Goal: Book appointment/travel/reservation

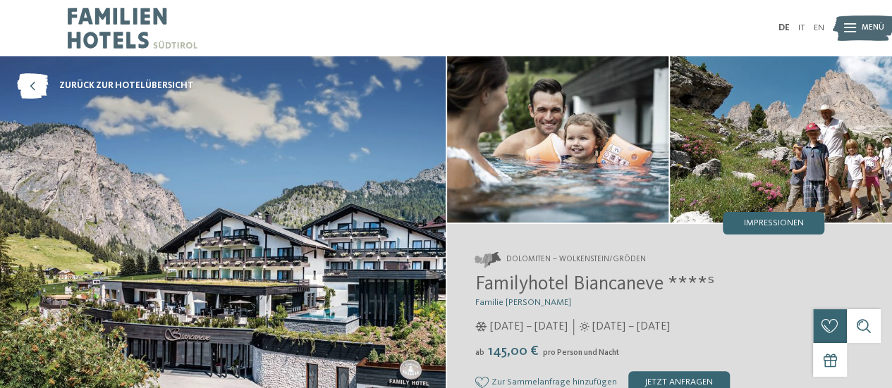
click at [116, 15] on img at bounding box center [133, 28] width 130 height 56
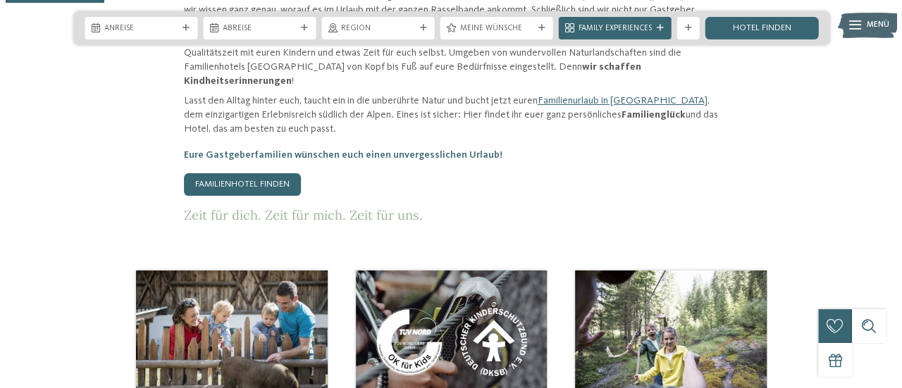
scroll to position [775, 0]
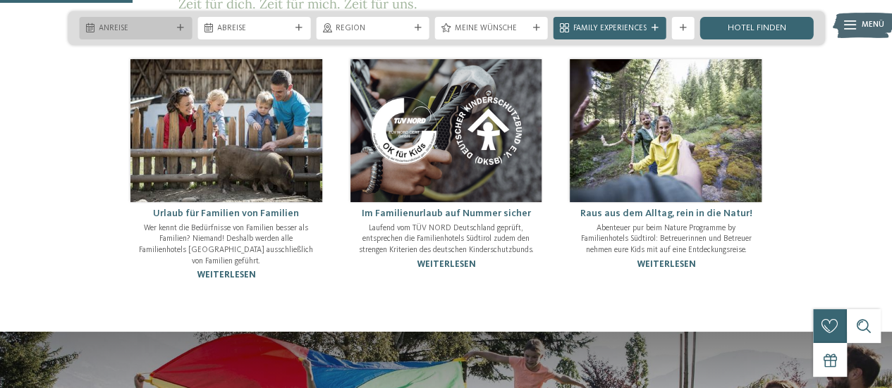
click at [138, 23] on span "Anreise" at bounding box center [135, 28] width 73 height 11
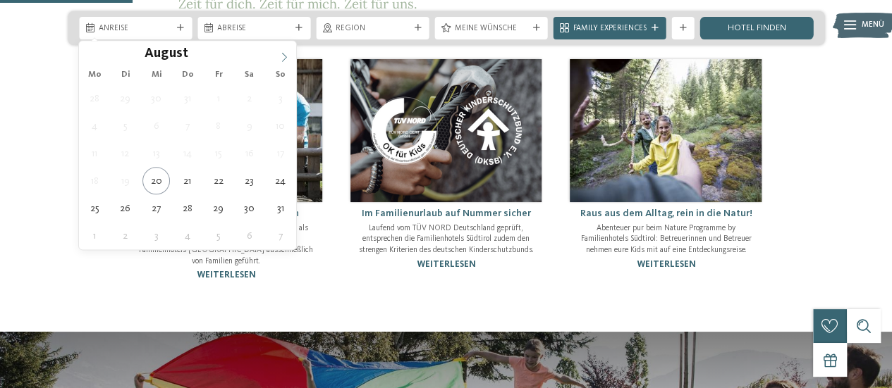
click at [283, 58] on icon at bounding box center [284, 57] width 10 height 10
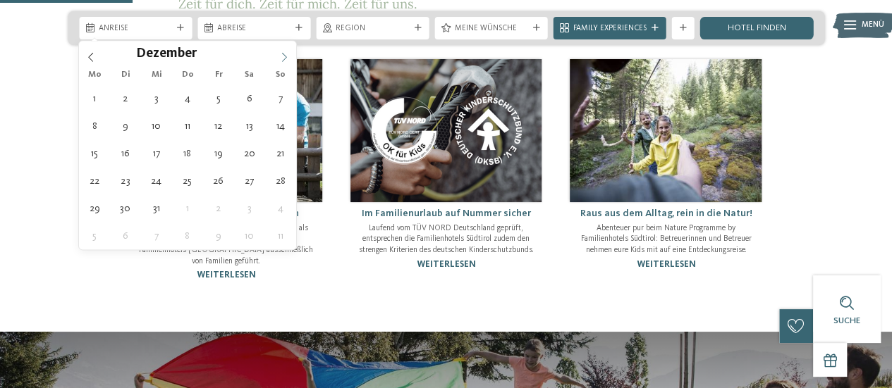
type input "****"
click at [283, 59] on icon at bounding box center [284, 56] width 5 height 9
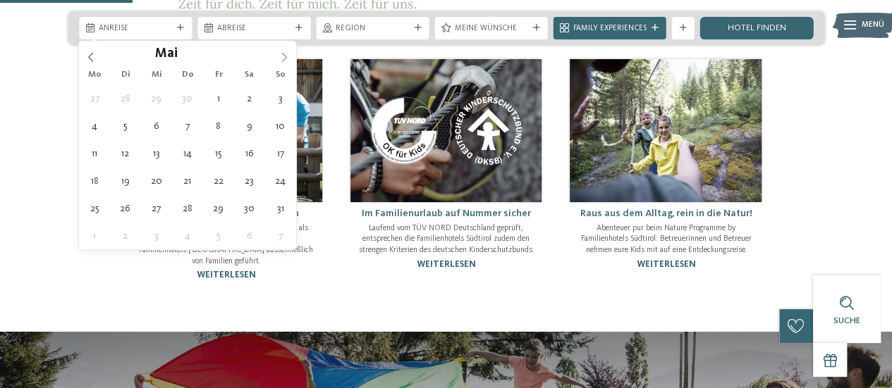
click at [283, 59] on icon at bounding box center [284, 56] width 5 height 9
type div "11.07.2026"
type input "****"
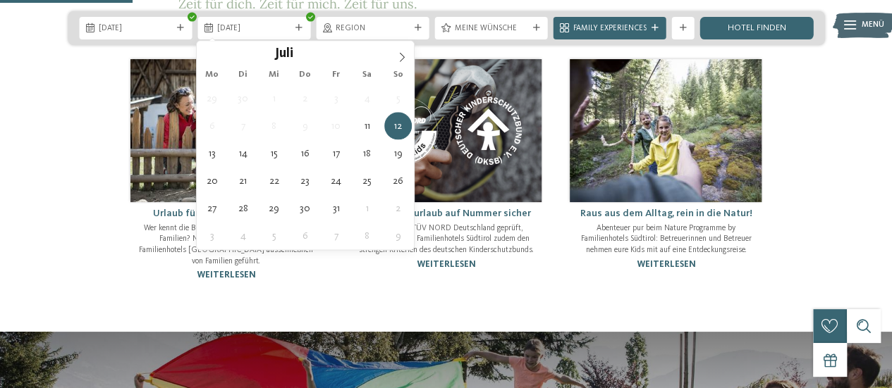
type div "18.07.2026"
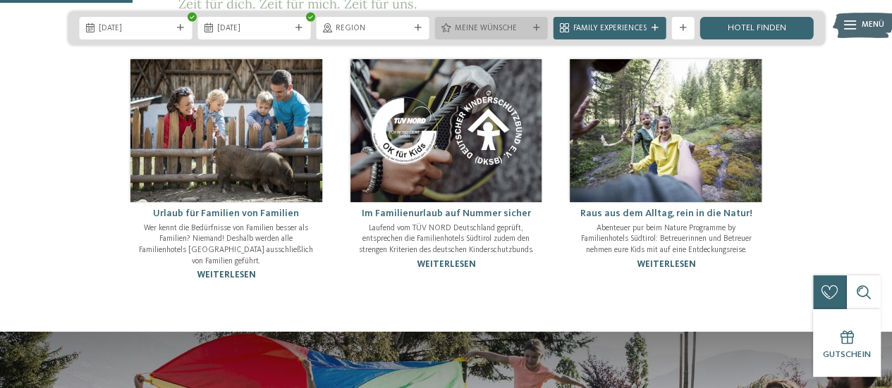
click at [510, 29] on span "Meine Wünsche" at bounding box center [491, 28] width 73 height 11
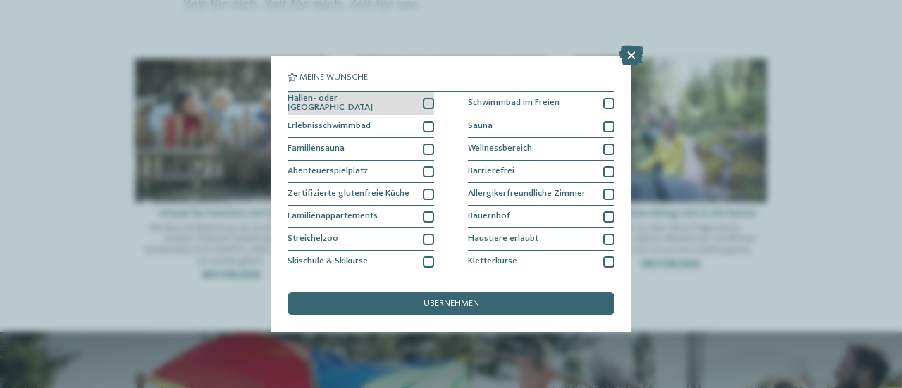
click at [426, 104] on div at bounding box center [428, 103] width 11 height 11
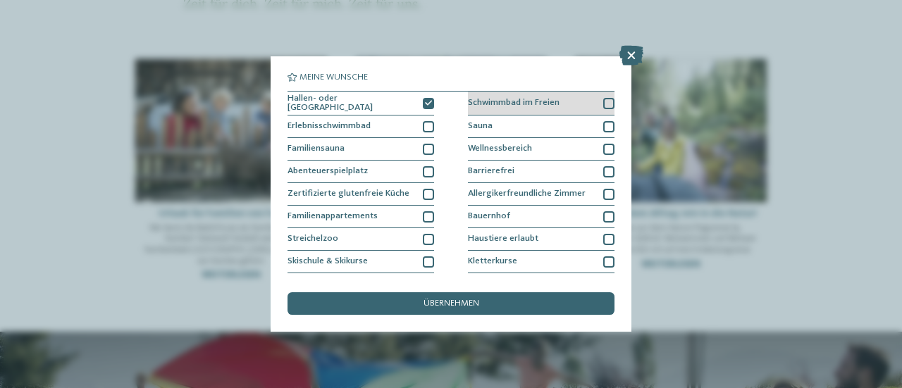
click at [603, 100] on div at bounding box center [608, 103] width 11 height 11
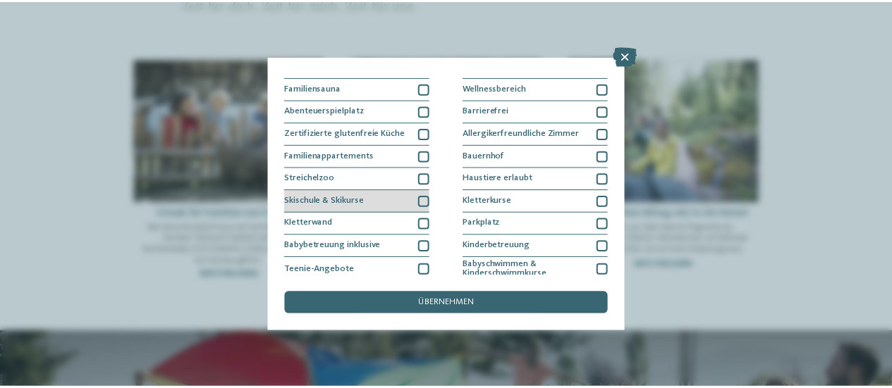
scroll to position [0, 0]
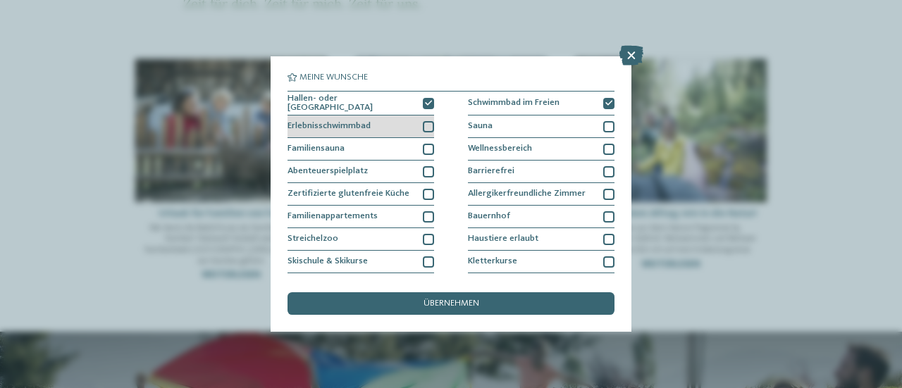
click at [426, 125] on div at bounding box center [428, 126] width 11 height 11
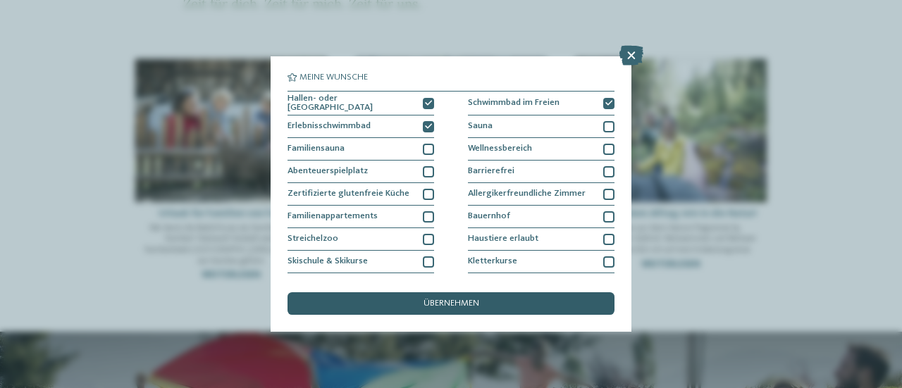
click at [452, 300] on span "übernehmen" at bounding box center [452, 304] width 56 height 9
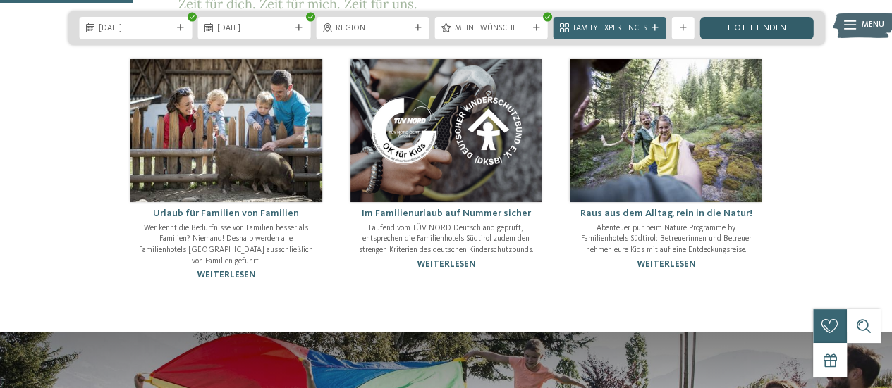
click at [745, 31] on link "Hotel finden" at bounding box center [756, 28] width 113 height 23
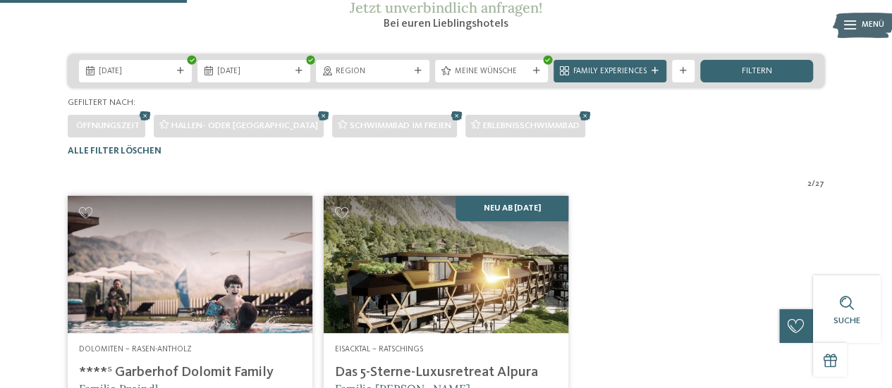
scroll to position [208, 0]
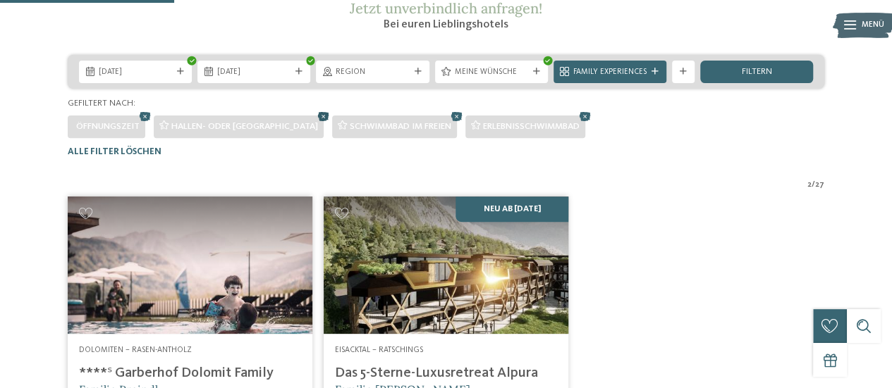
click at [315, 124] on icon at bounding box center [323, 116] width 17 height 15
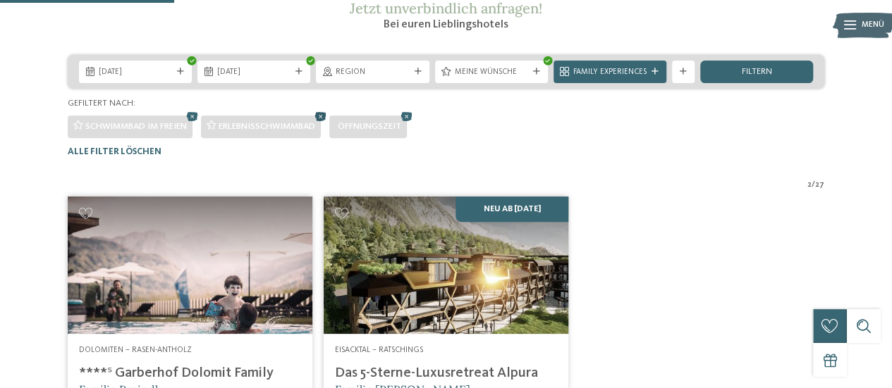
click at [329, 124] on icon at bounding box center [320, 116] width 17 height 15
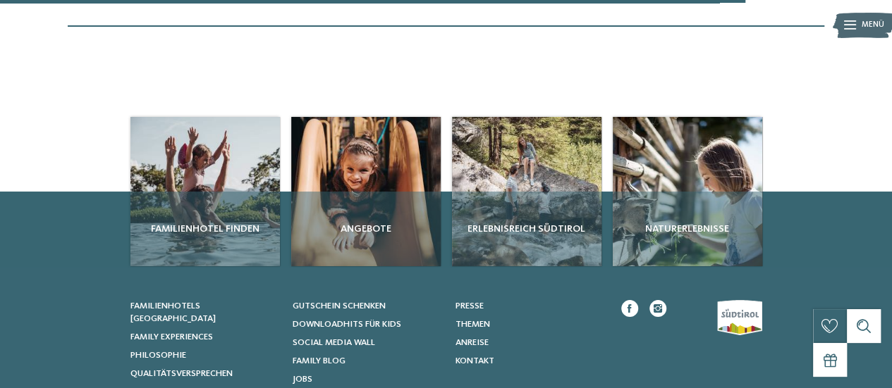
scroll to position [987, 0]
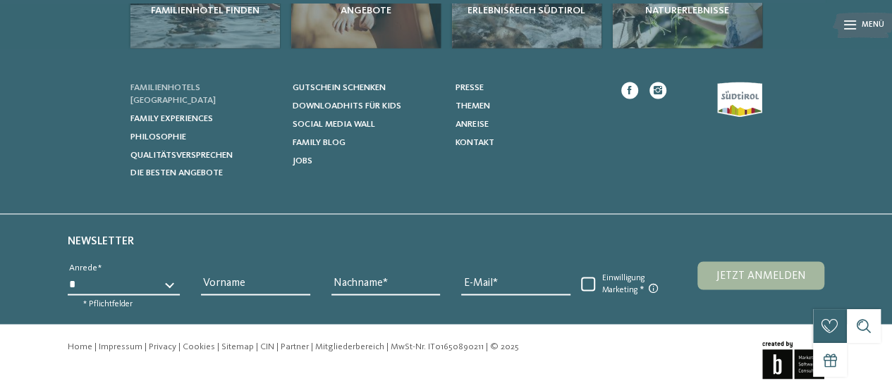
click at [214, 105] on span "Familienhotels [GEOGRAPHIC_DATA]" at bounding box center [172, 94] width 85 height 22
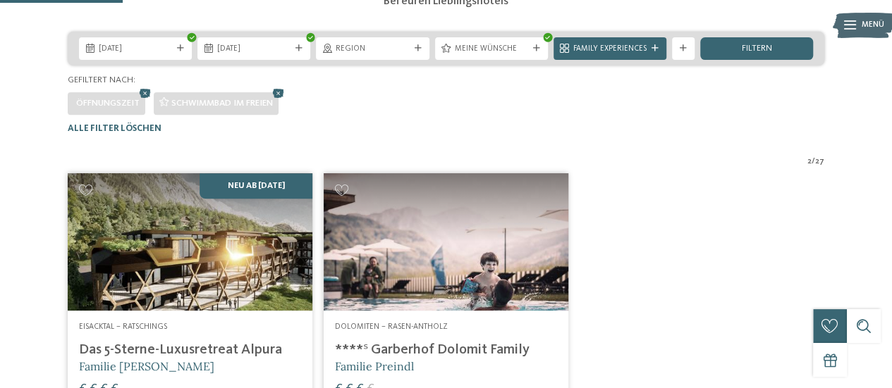
scroll to position [137, 0]
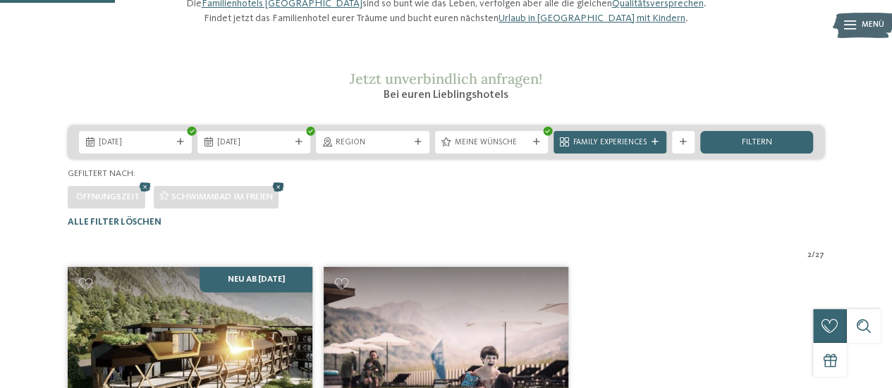
click at [282, 195] on icon at bounding box center [278, 187] width 17 height 15
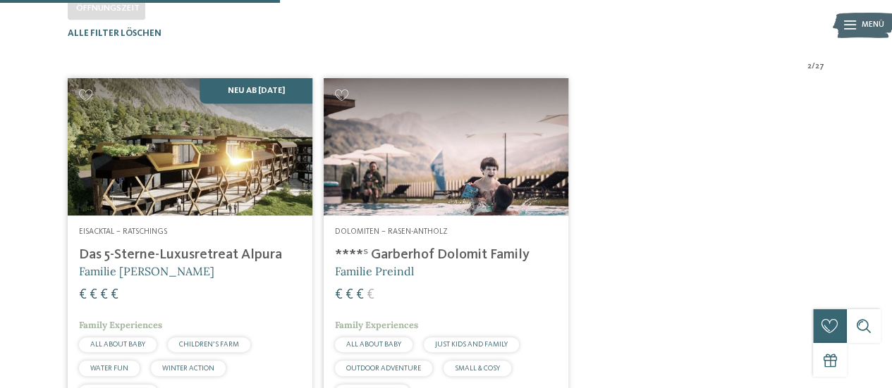
scroll to position [349, 0]
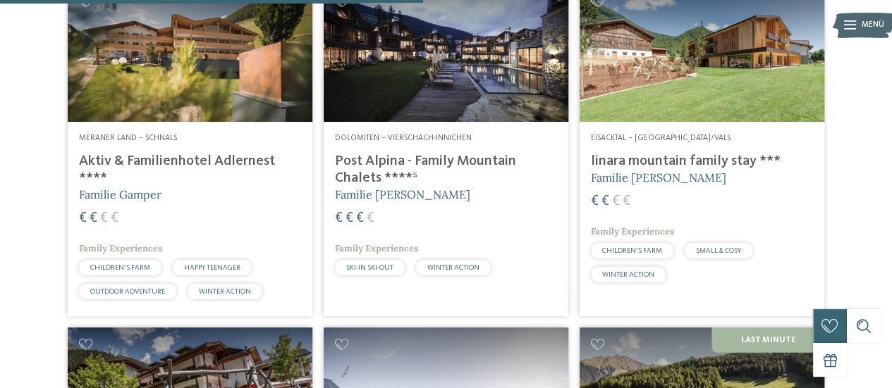
scroll to position [1831, 0]
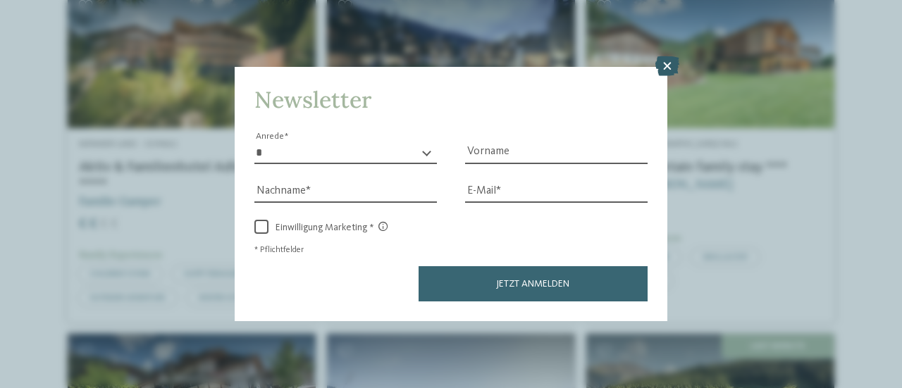
click at [670, 64] on icon at bounding box center [667, 66] width 24 height 20
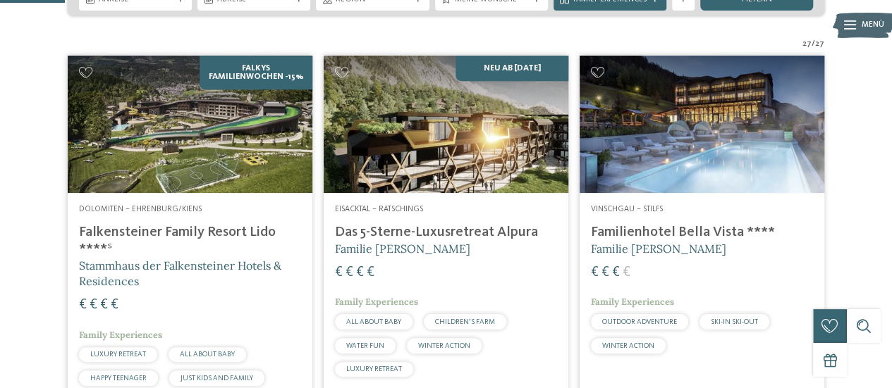
scroll to position [421, 0]
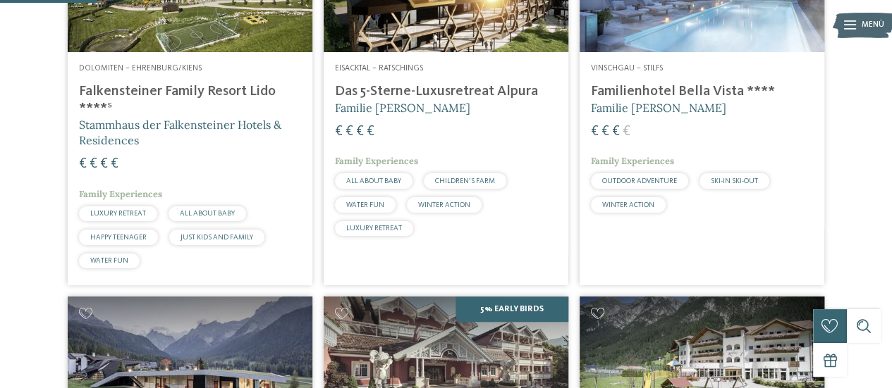
click at [662, 100] on h4 "Familienhotel Bella Vista ****" at bounding box center [702, 91] width 222 height 17
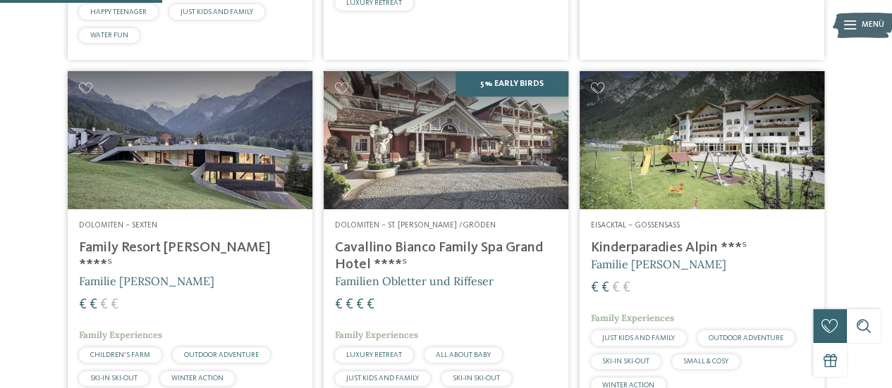
scroll to position [703, 0]
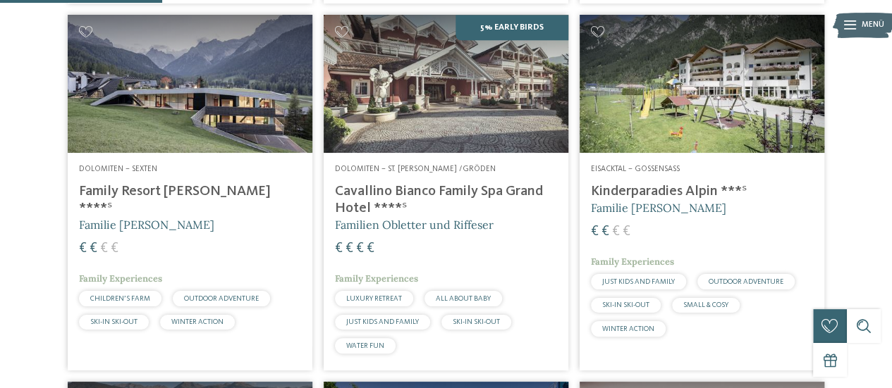
click at [383, 217] on h4 "Cavallino Bianco Family Spa Grand Hotel ****ˢ" at bounding box center [446, 200] width 222 height 34
click at [662, 200] on h4 "Kinderparadies Alpin ***ˢ" at bounding box center [702, 191] width 222 height 17
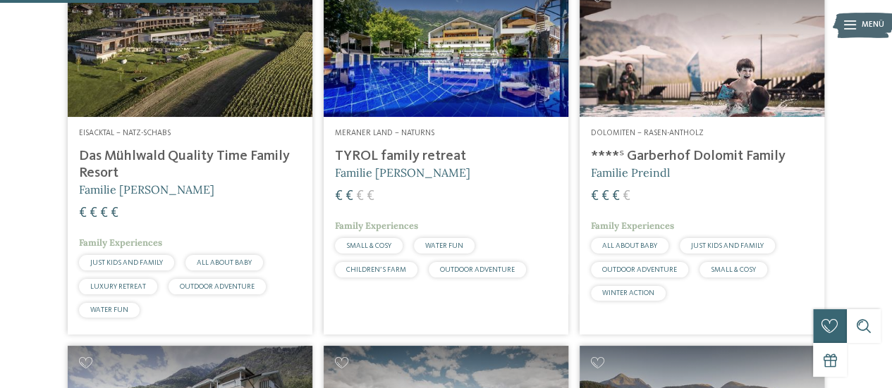
scroll to position [1126, 0]
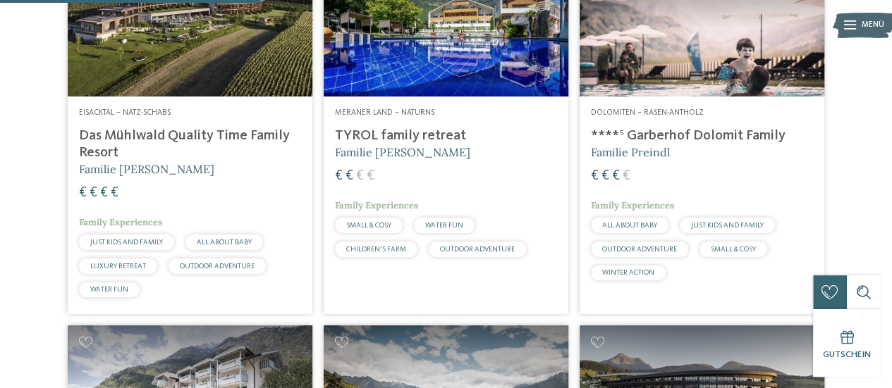
click at [400, 144] on h4 "TYROL family retreat" at bounding box center [446, 136] width 222 height 17
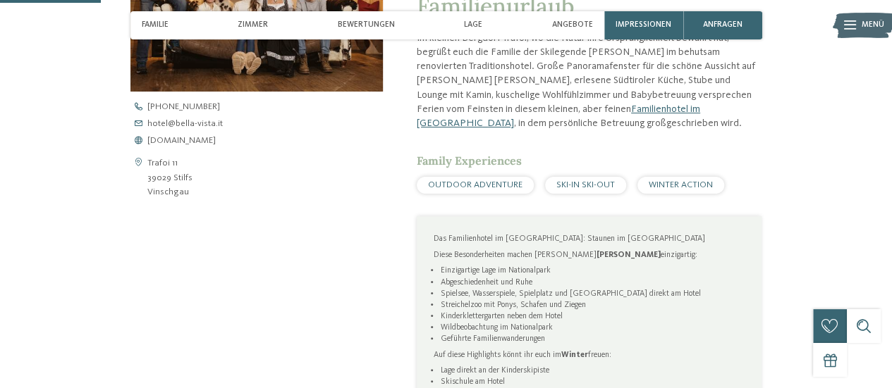
scroll to position [634, 0]
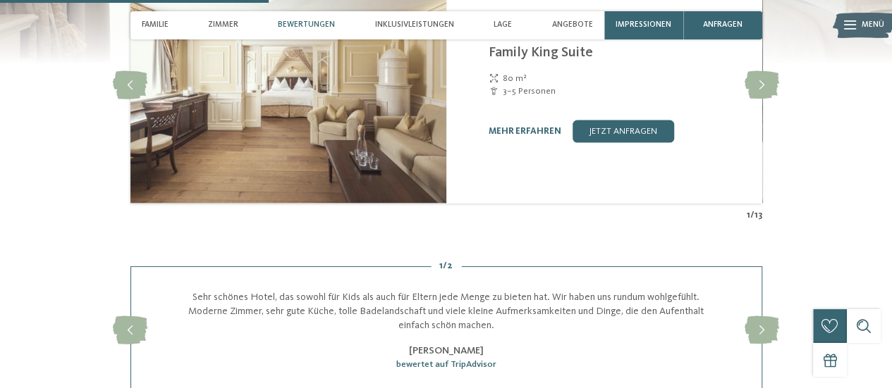
scroll to position [1551, 0]
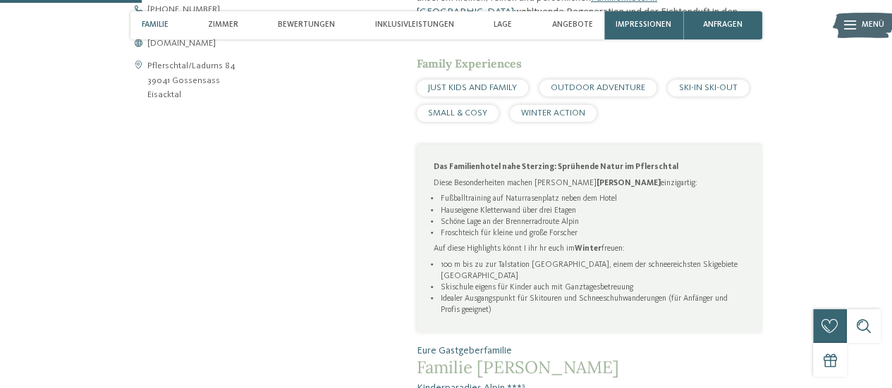
scroll to position [634, 0]
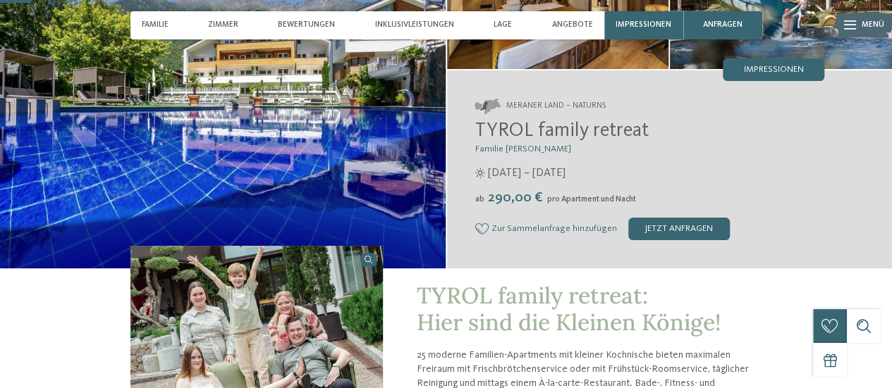
scroll to position [141, 0]
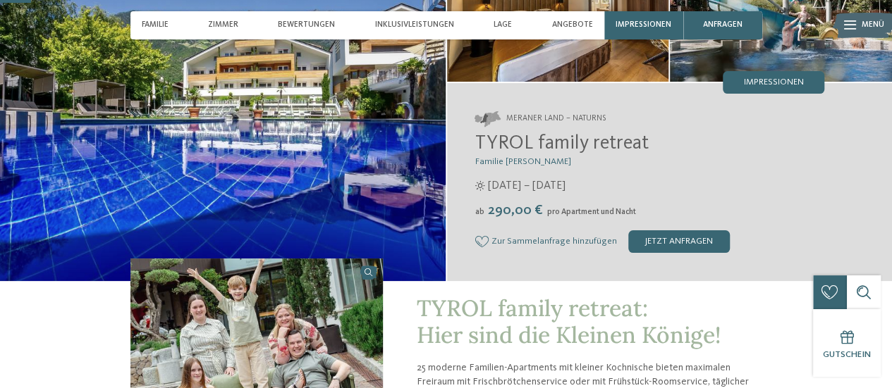
drag, startPoint x: 474, startPoint y: 142, endPoint x: 644, endPoint y: 142, distance: 170.6
click at [644, 142] on div "Meraner Land – Naturns TYROL family retreat Familie Brunner ab" at bounding box center [669, 182] width 445 height 198
copy span "TYROL family retreat"
